Goal: Task Accomplishment & Management: Manage account settings

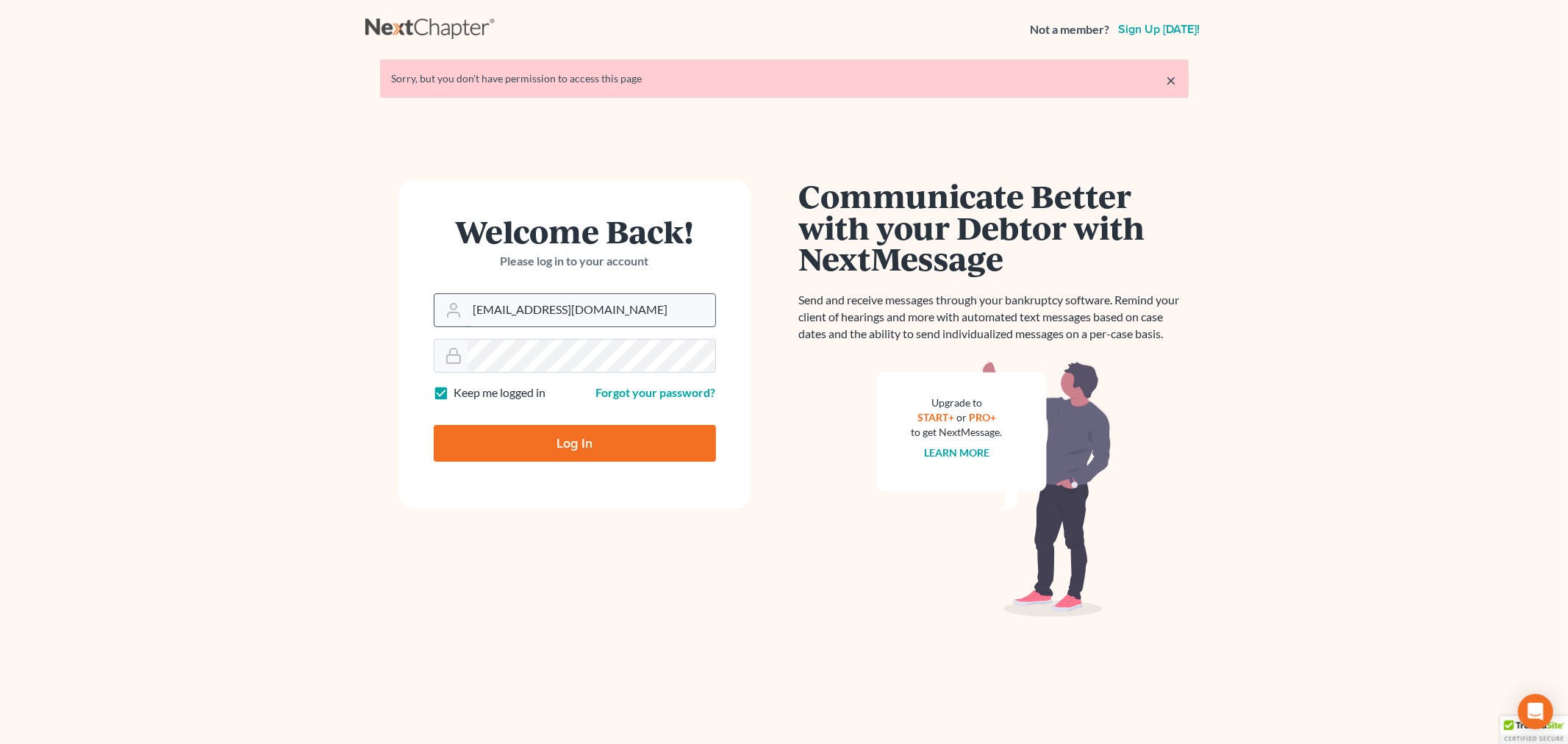
click at [620, 313] on input "[EMAIL_ADDRESS][DOMAIN_NAME]" at bounding box center [591, 309] width 248 height 32
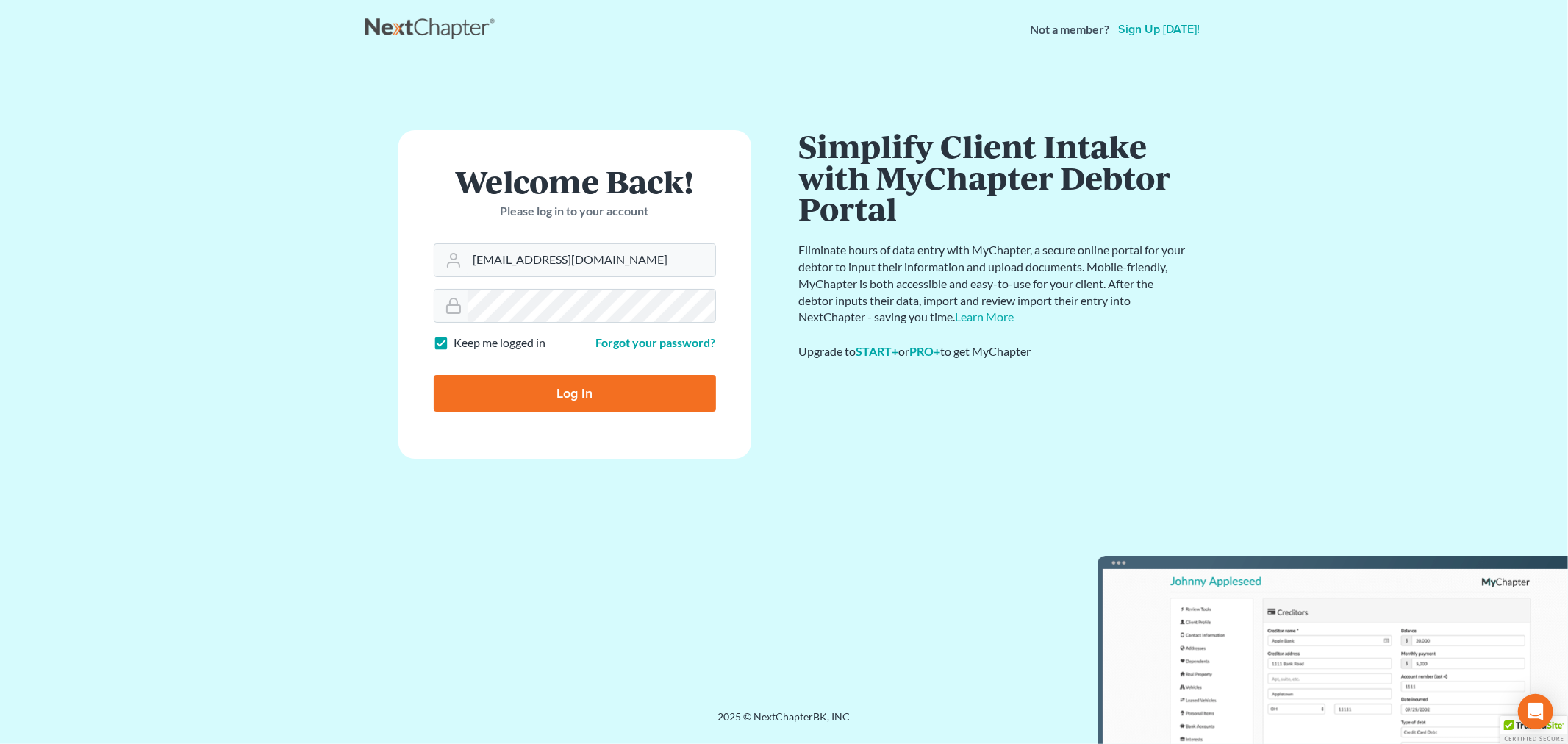
type input "[PERSON_NAME][EMAIL_ADDRESS][DOMAIN_NAME]"
click at [521, 386] on input "Log In" at bounding box center [575, 394] width 282 height 37
type input "Thinking..."
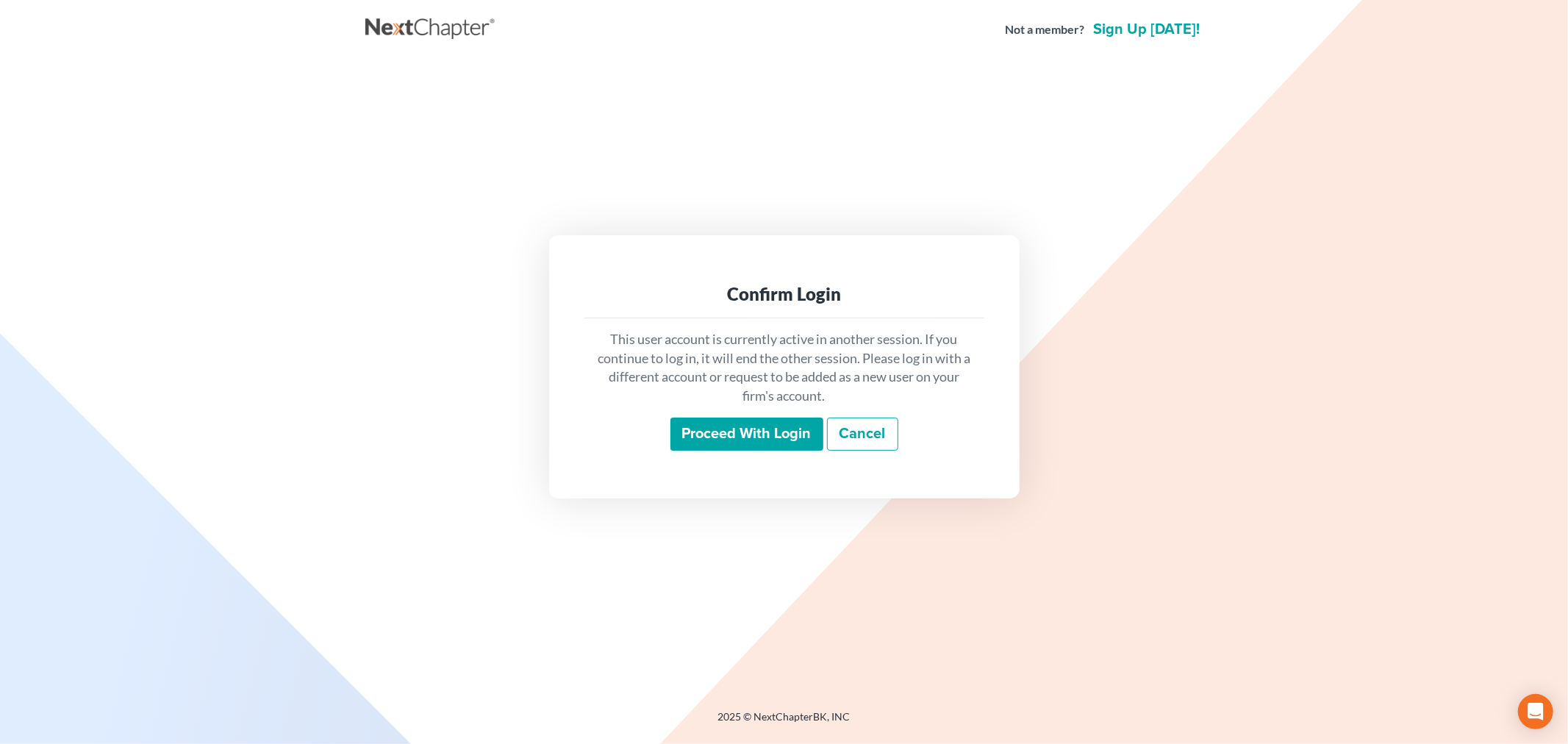
click at [761, 437] on input "Proceed with login" at bounding box center [747, 435] width 153 height 34
